Goal: Information Seeking & Learning: Learn about a topic

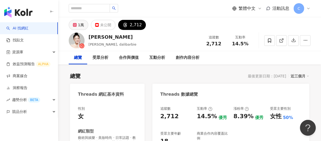
click at [80, 26] on div "1萬" at bounding box center [81, 24] width 6 height 7
click at [80, 25] on button "1萬" at bounding box center [79, 25] width 20 height 10
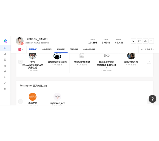
scroll to position [884, 0]
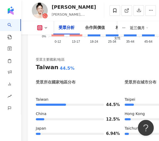
click at [45, 28] on icon at bounding box center [46, 28] width 4 height 4
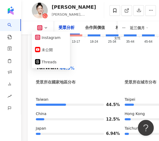
click at [122, 64] on div "受眾主要國家/地區 [GEOGRAPHIC_DATA] 44.5% 受眾所在國家地區分布 受眾所在城市分布 [GEOGRAPHIC_DATA] 44.5% […" at bounding box center [119, 113] width 167 height 112
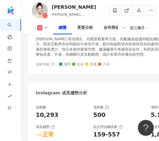
scroll to position [382, 0]
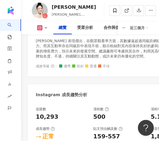
click at [47, 25] on div "總覽 受眾分析 合作與價值 相似網紅 互動分析 創作內容分析 近三個月" at bounding box center [90, 27] width 116 height 13
click at [45, 29] on icon at bounding box center [46, 28] width 4 height 4
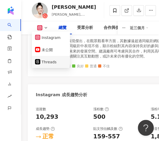
click at [48, 63] on button "Threads" at bounding box center [51, 61] width 32 height 7
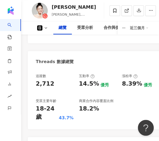
scroll to position [119, 0]
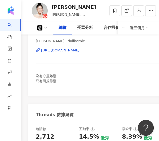
click at [68, 51] on div "[URL][DOMAIN_NAME]" at bounding box center [60, 50] width 38 height 5
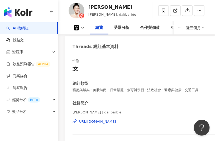
scroll to position [13, 0]
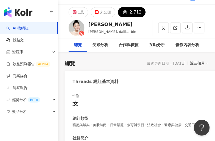
click at [53, 12] on icon "button" at bounding box center [52, 12] width 4 height 4
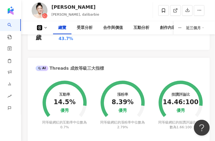
scroll to position [198, 0]
